Goal: Task Accomplishment & Management: Manage account settings

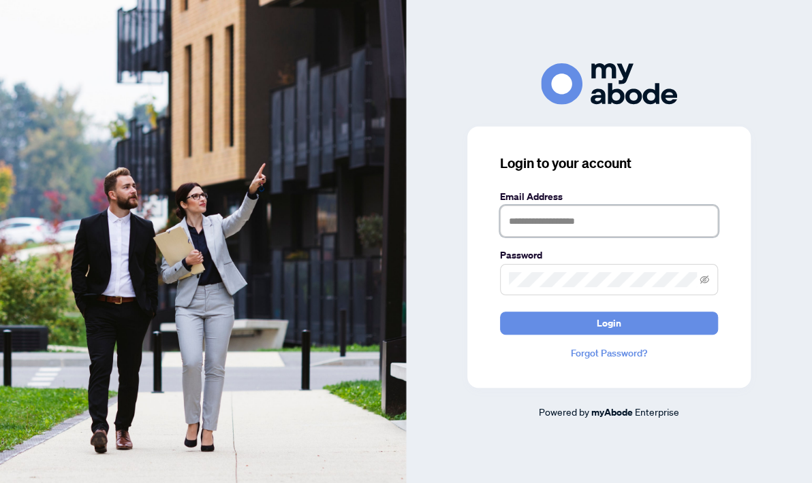
click at [575, 235] on input "text" at bounding box center [609, 221] width 218 height 31
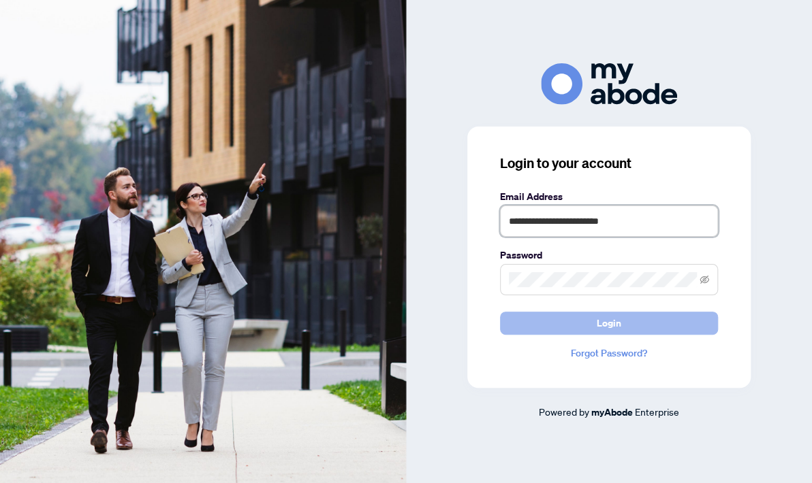
type input "**********"
click at [577, 316] on button "Login" at bounding box center [609, 323] width 218 height 23
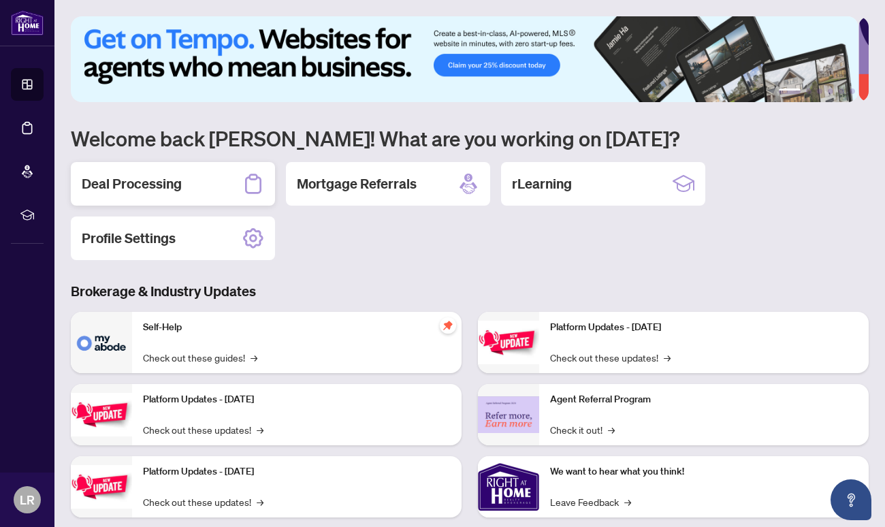
click at [172, 184] on h2 "Deal Processing" at bounding box center [132, 183] width 100 height 19
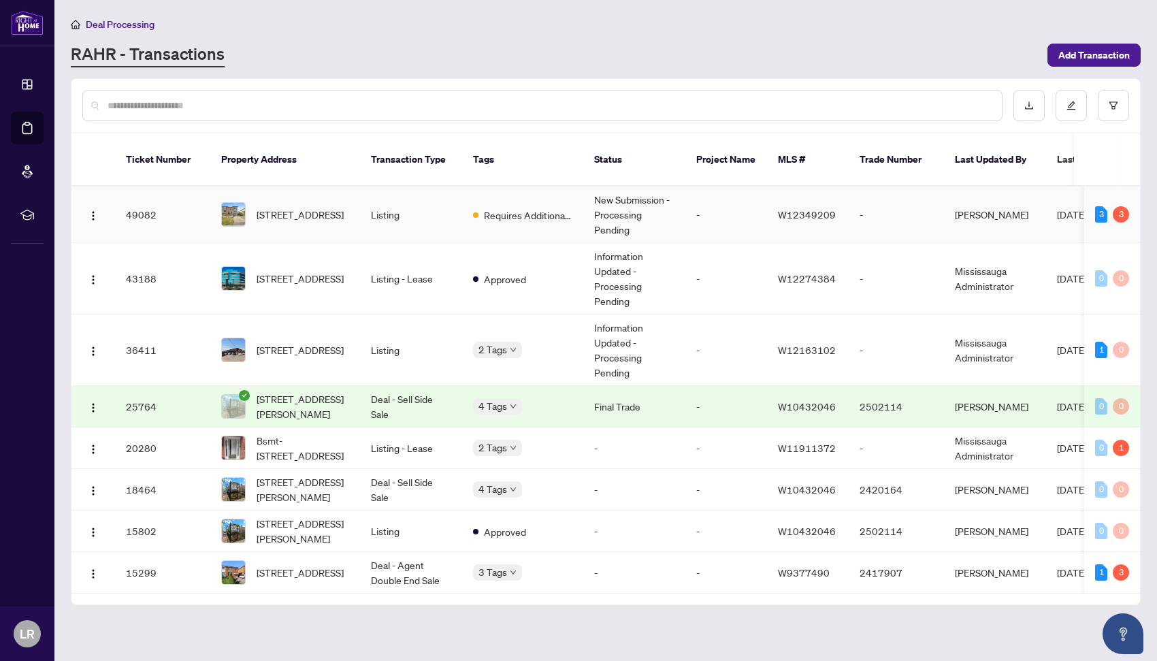
click at [258, 211] on span "[STREET_ADDRESS]" at bounding box center [300, 214] width 87 height 15
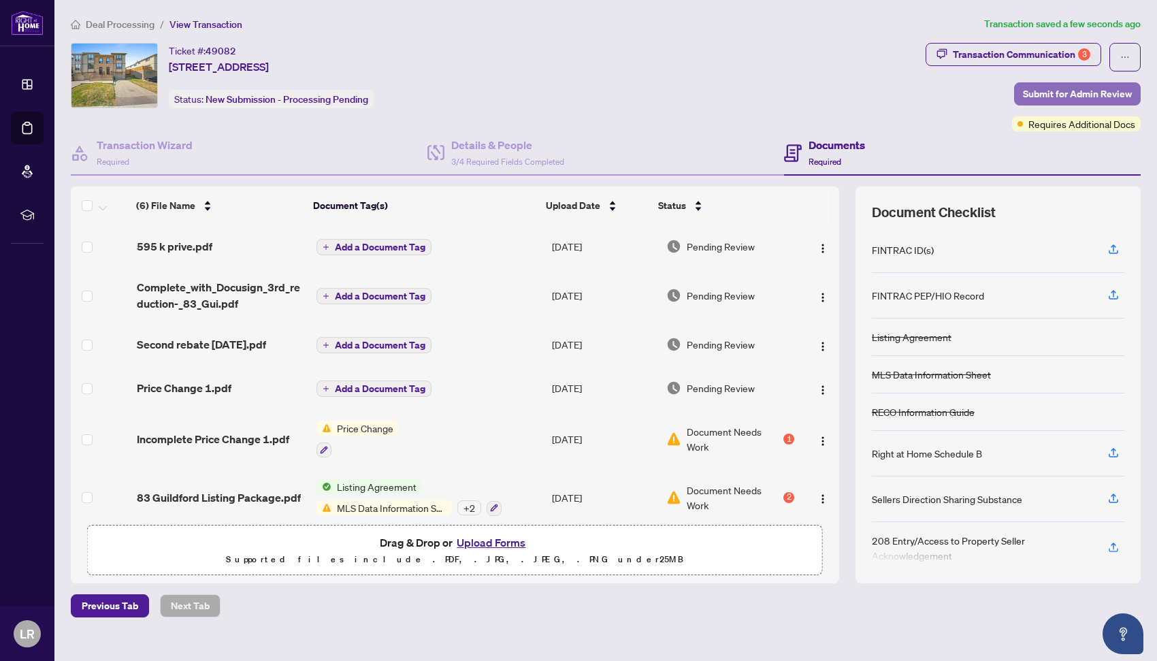
click at [884, 96] on span "Submit for Admin Review" at bounding box center [1077, 94] width 109 height 22
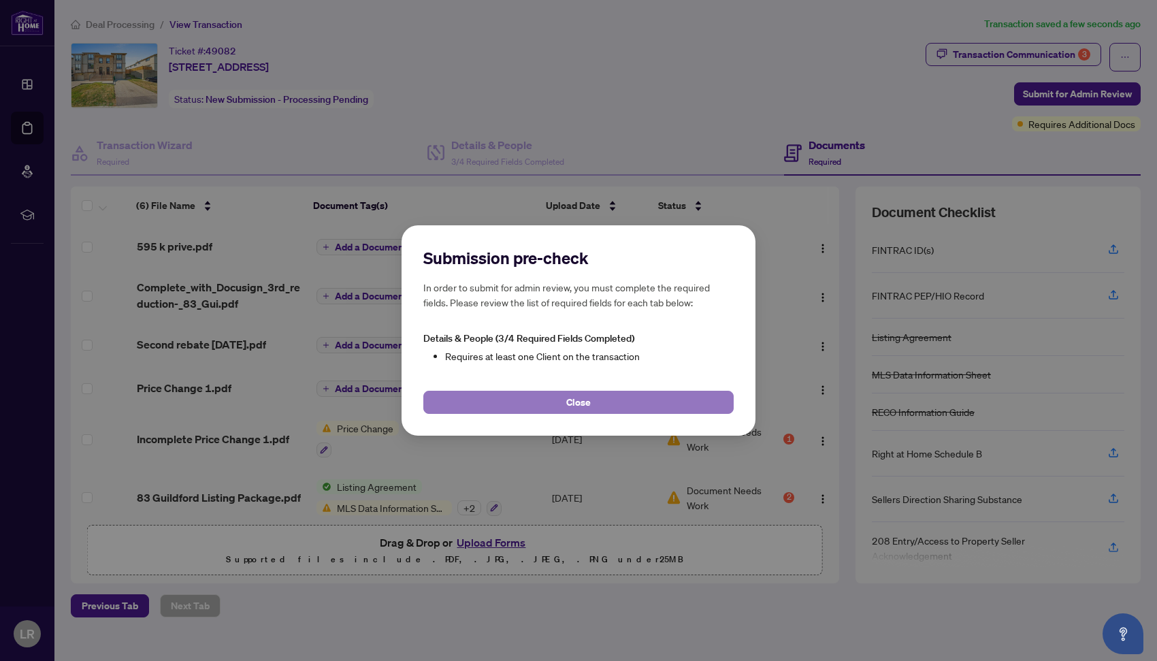
click at [577, 405] on span "Close" at bounding box center [578, 402] width 25 height 22
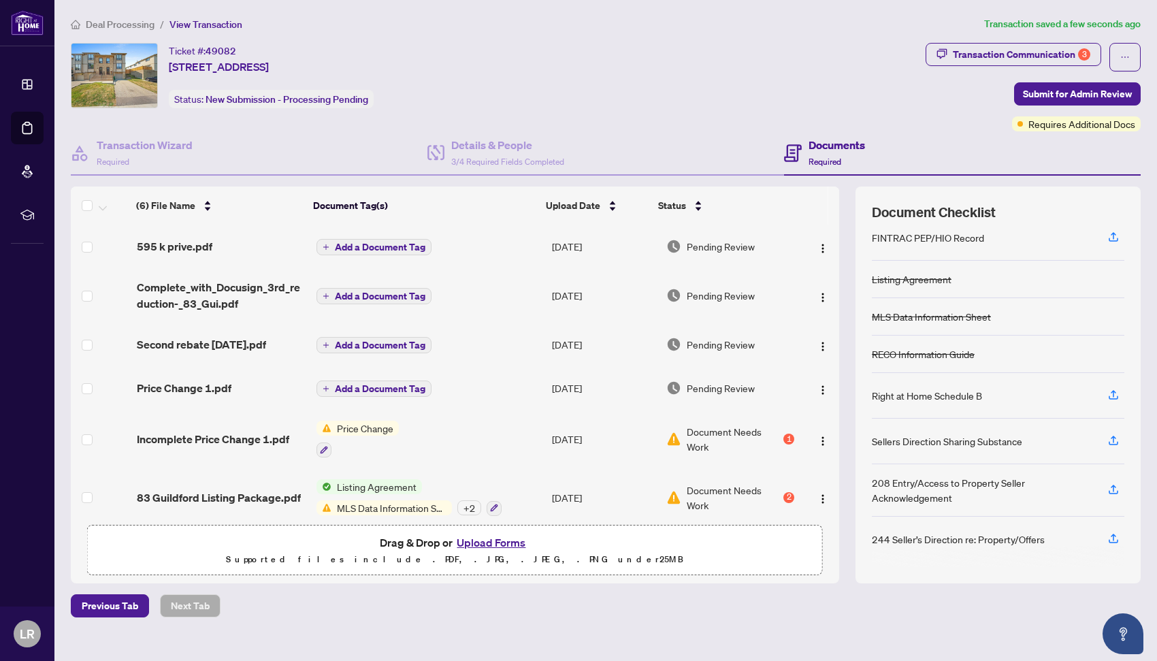
scroll to position [18, 0]
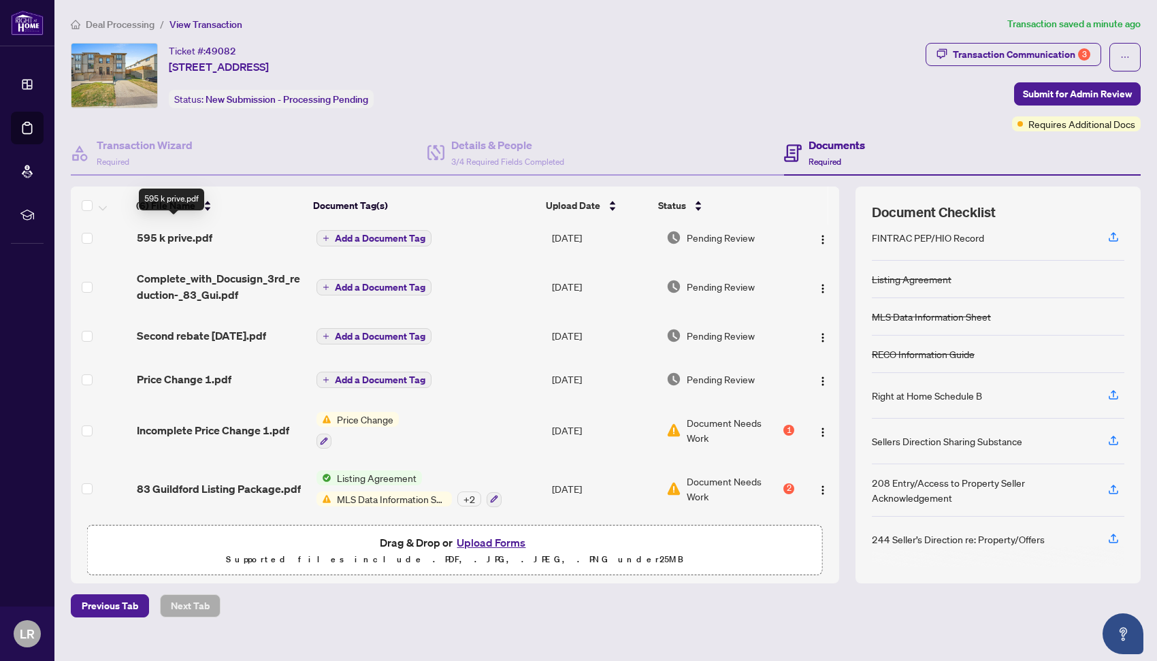
click at [197, 229] on span "595 k prive.pdf" at bounding box center [175, 237] width 76 height 16
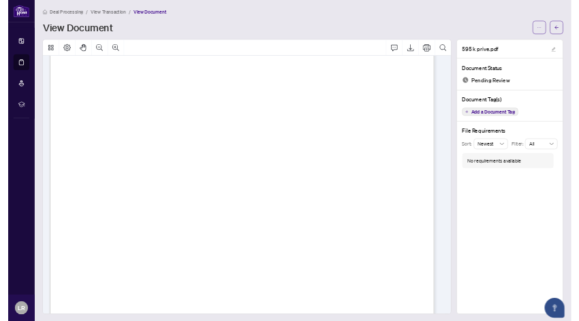
scroll to position [585, 0]
